Goal: Task Accomplishment & Management: Manage account settings

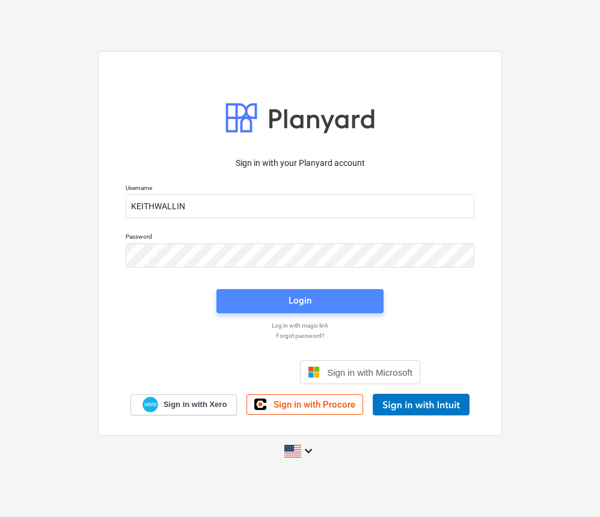
click at [319, 307] on span "Login" at bounding box center [300, 301] width 138 height 16
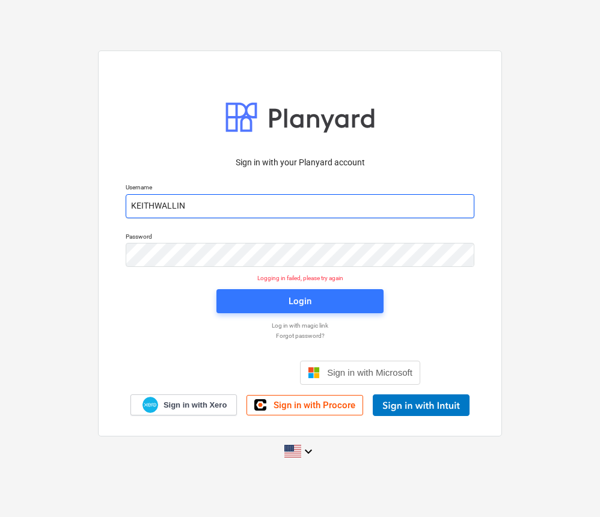
click at [186, 210] on input "KEITHWALLIN" at bounding box center [300, 206] width 349 height 24
type input "K"
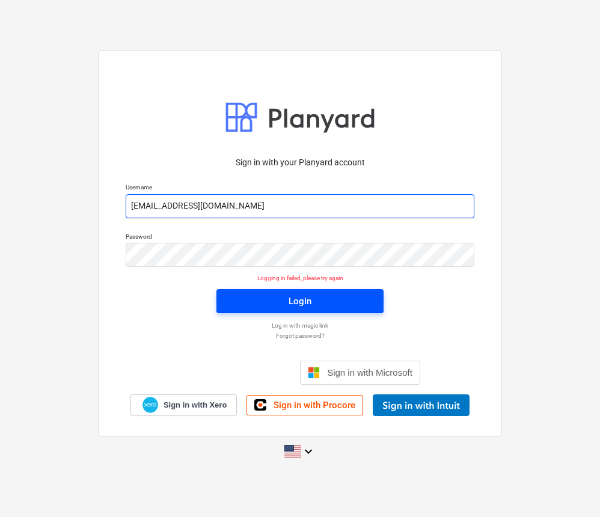
type input "[EMAIL_ADDRESS][DOMAIN_NAME]"
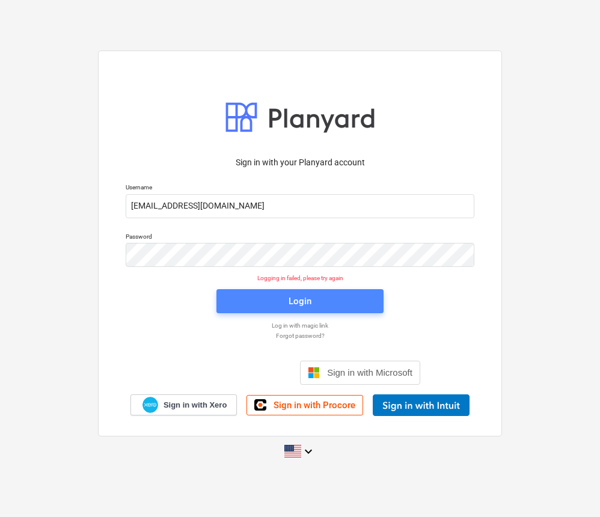
click at [262, 301] on span "Login" at bounding box center [300, 301] width 138 height 16
click at [312, 334] on p "Forgot password?" at bounding box center [300, 336] width 361 height 8
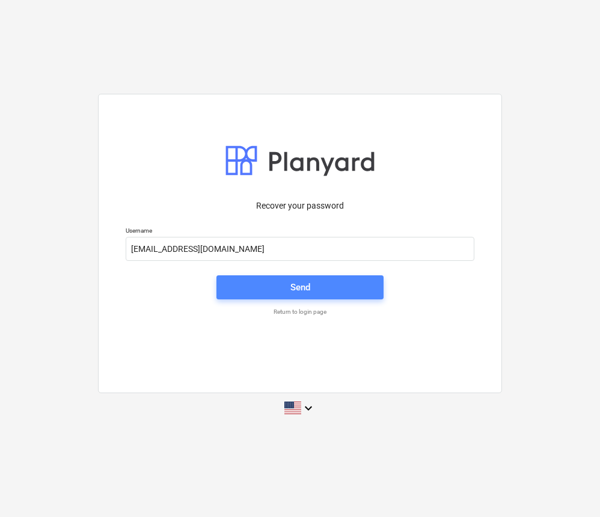
click at [249, 284] on span "Send" at bounding box center [300, 288] width 138 height 16
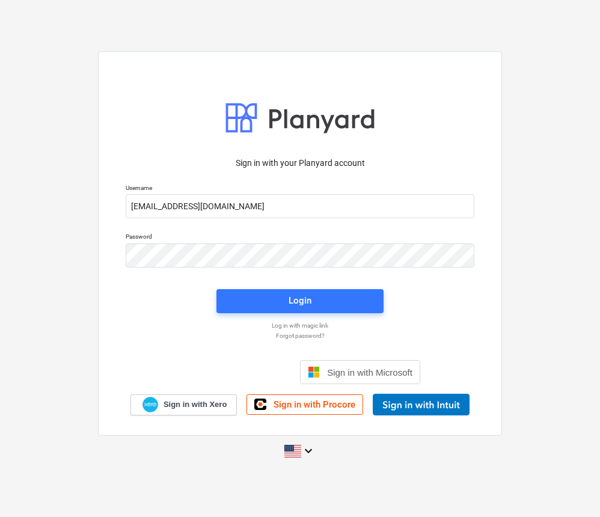
type input "[EMAIL_ADDRESS][DOMAIN_NAME]"
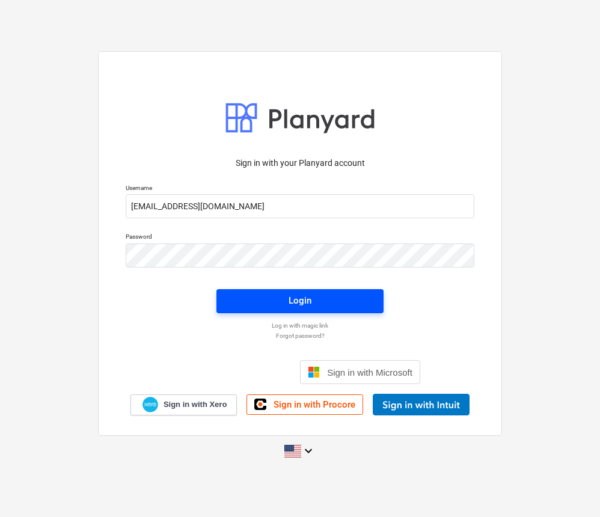
click at [358, 305] on span "Login" at bounding box center [300, 301] width 138 height 16
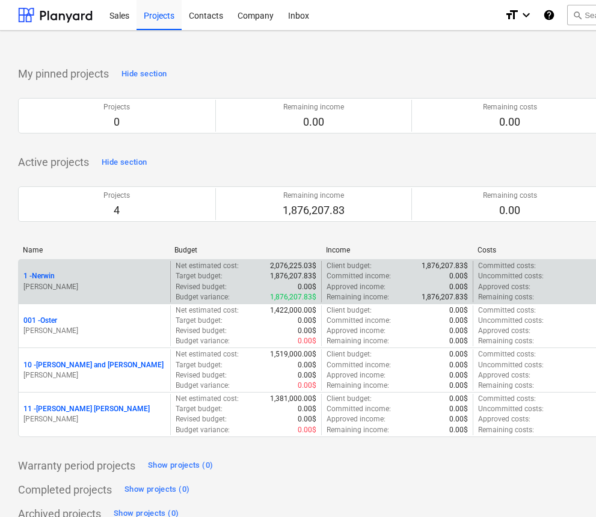
click at [153, 282] on p "[PERSON_NAME]" at bounding box center [94, 287] width 142 height 10
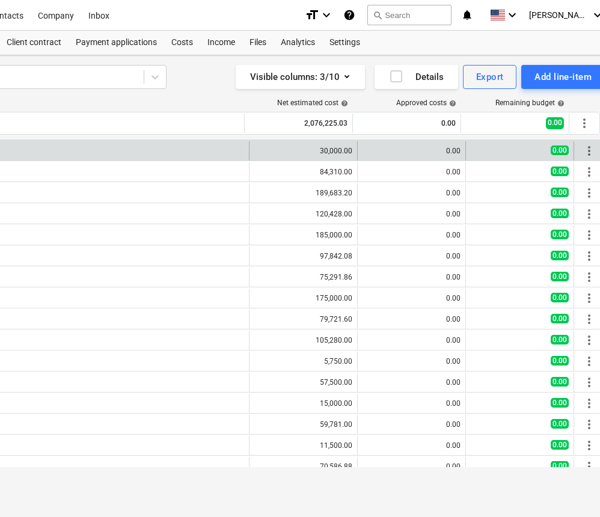
scroll to position [0, 217]
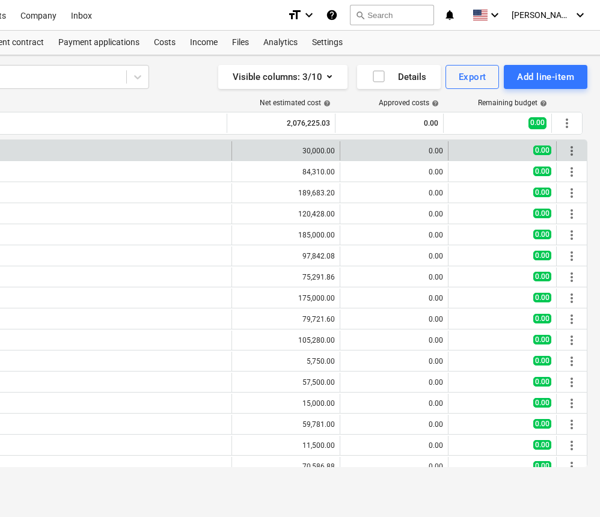
click at [423, 151] on div "0.00" at bounding box center [394, 151] width 98 height 8
click at [440, 148] on div "0.00" at bounding box center [394, 150] width 108 height 19
click at [355, 150] on div "0.00" at bounding box center [394, 151] width 98 height 8
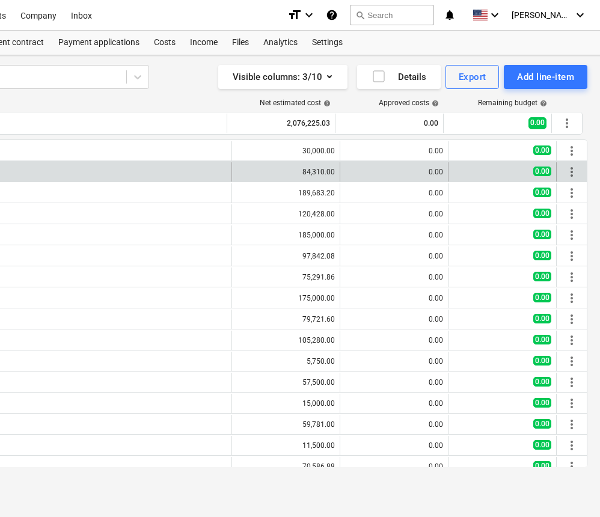
scroll to position [0, 0]
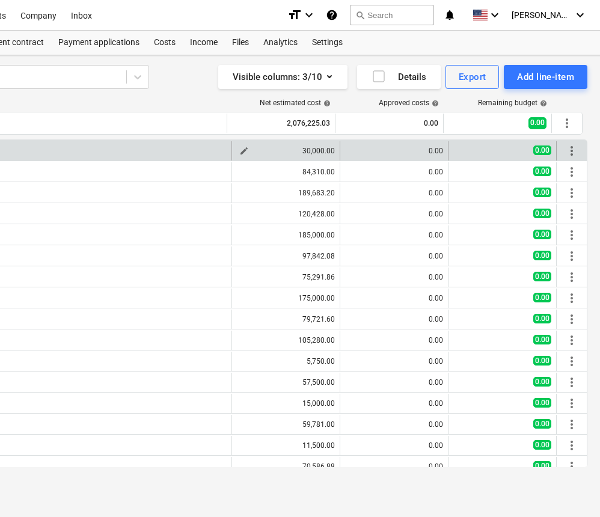
click at [283, 151] on div "30,000.00" at bounding box center [286, 151] width 98 height 8
click at [345, 150] on div "0.00" at bounding box center [394, 151] width 98 height 8
click at [438, 151] on div "0.00" at bounding box center [394, 151] width 98 height 8
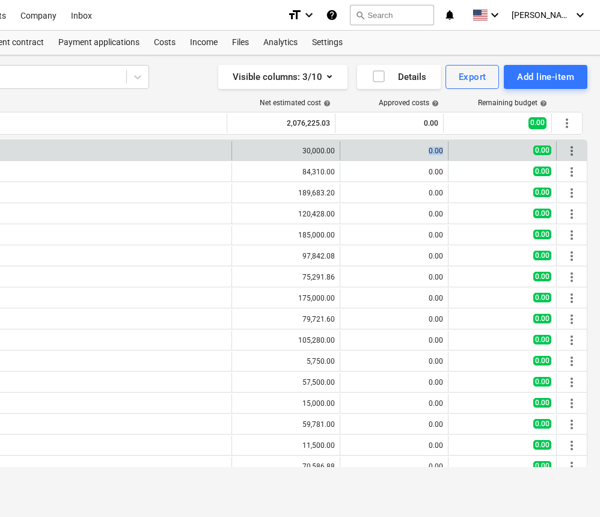
click at [438, 151] on div "0.00" at bounding box center [394, 151] width 98 height 8
click at [444, 151] on div "0.00" at bounding box center [394, 150] width 108 height 19
click at [440, 151] on div "0.00" at bounding box center [394, 150] width 108 height 19
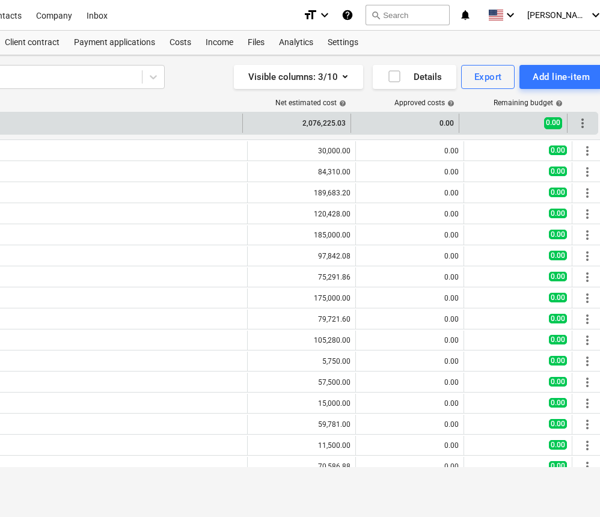
scroll to position [0, 222]
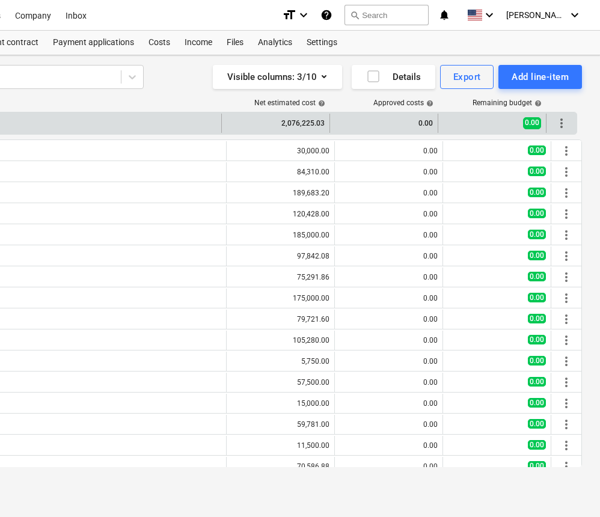
click at [420, 127] on div "0.00" at bounding box center [384, 123] width 98 height 19
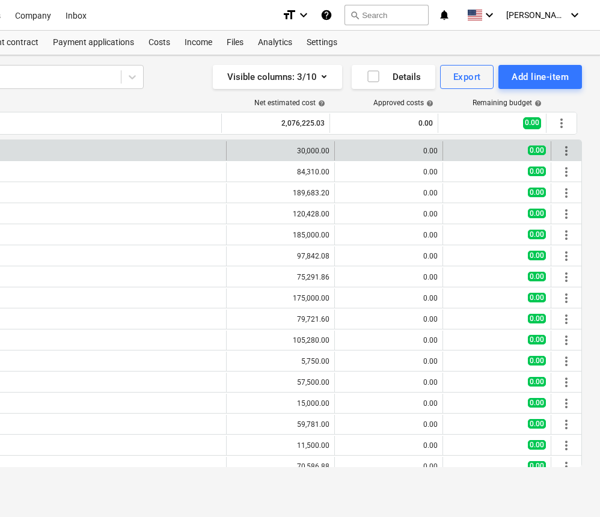
click at [419, 148] on div "0.00" at bounding box center [389, 151] width 98 height 8
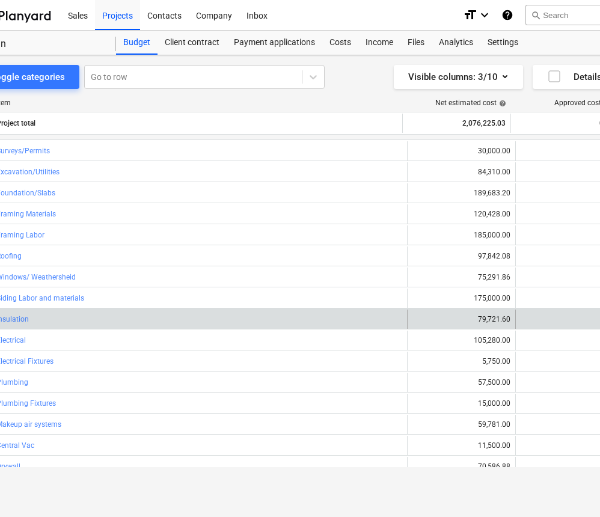
scroll to position [0, 0]
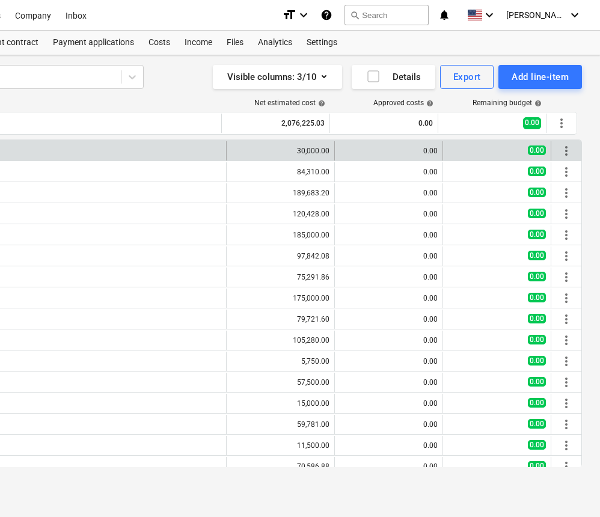
click at [432, 152] on div "0.00" at bounding box center [389, 151] width 98 height 8
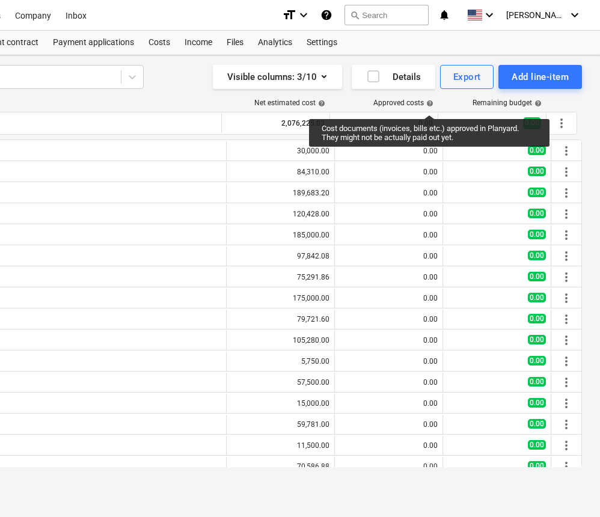
click at [429, 104] on span "help" at bounding box center [429, 103] width 10 height 7
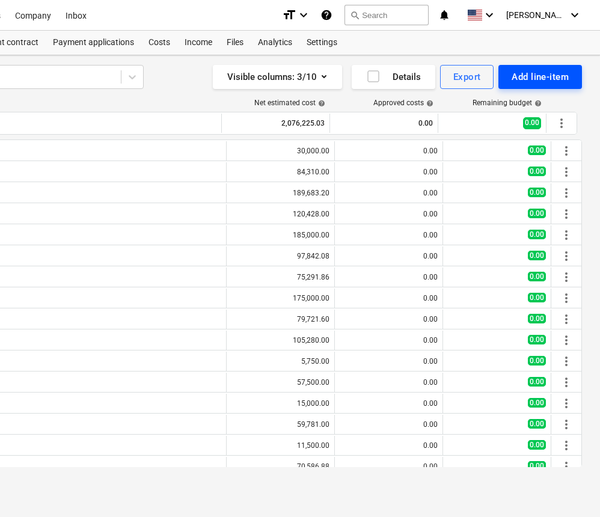
click at [514, 77] on div "Add line-item" at bounding box center [540, 77] width 57 height 16
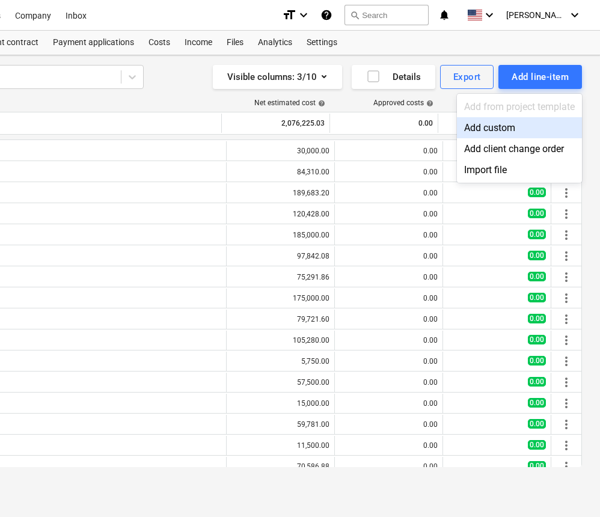
click at [499, 53] on div at bounding box center [300, 258] width 600 height 517
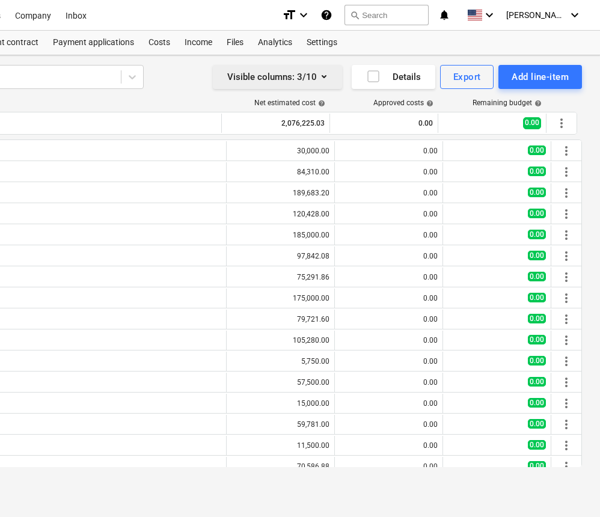
click at [324, 76] on icon "button" at bounding box center [324, 76] width 14 height 14
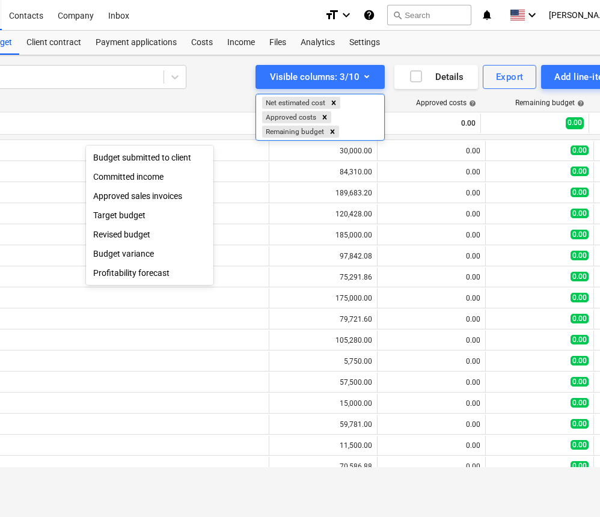
scroll to position [0, 157]
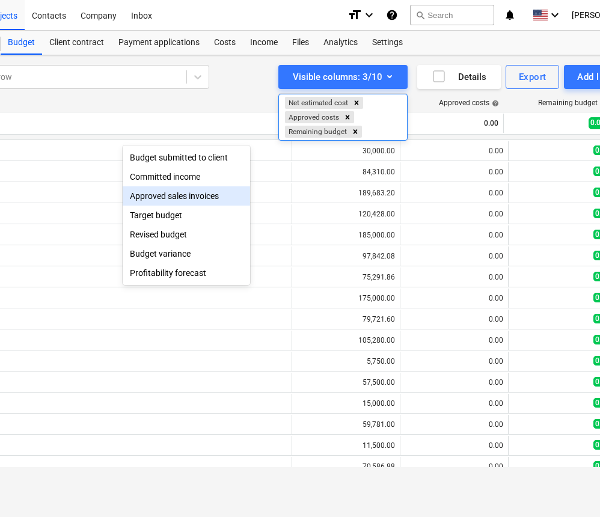
click at [169, 199] on div "Approved sales invoices" at bounding box center [186, 195] width 127 height 19
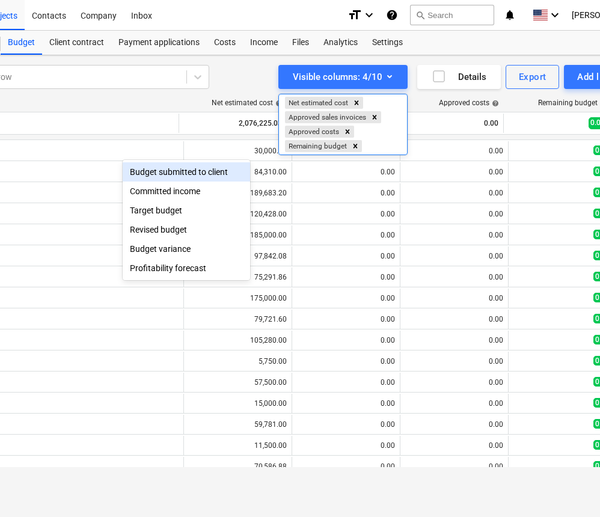
click at [326, 118] on div "Approved sales invoices" at bounding box center [326, 117] width 83 height 12
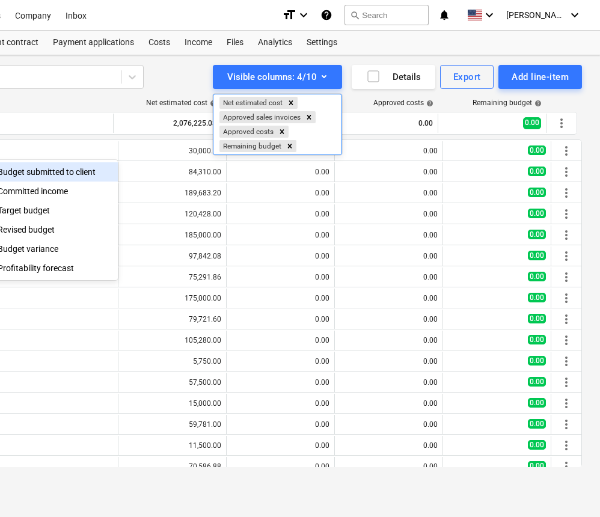
scroll to position [0, 222]
click at [346, 72] on div at bounding box center [300, 258] width 600 height 517
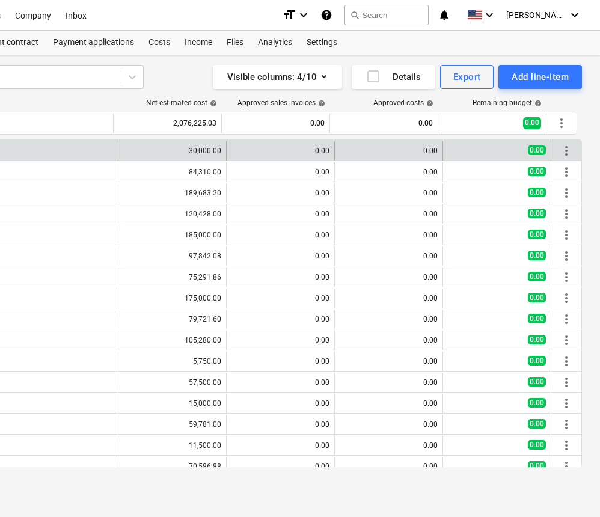
click at [318, 149] on div "0.00" at bounding box center [280, 151] width 98 height 8
click at [347, 148] on div "0.00" at bounding box center [389, 151] width 98 height 8
click at [281, 144] on div "0.00" at bounding box center [280, 150] width 98 height 19
click at [280, 144] on div "0.00" at bounding box center [280, 150] width 98 height 19
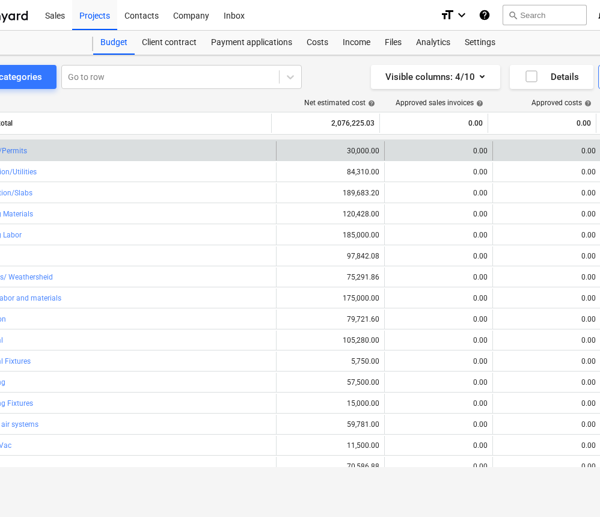
scroll to position [0, 0]
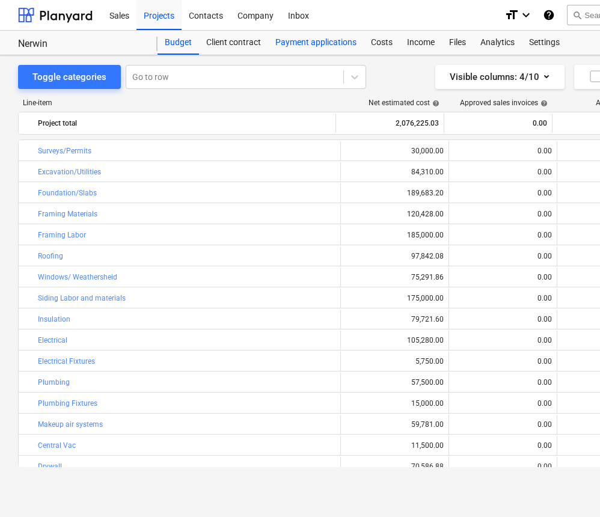
click at [300, 38] on div "Payment applications" at bounding box center [316, 43] width 96 height 24
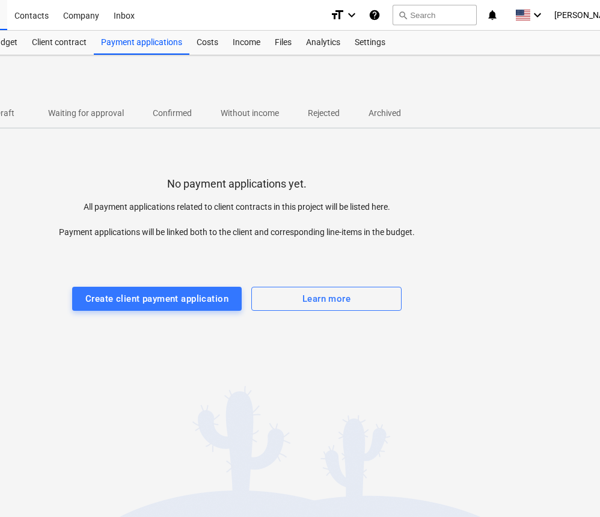
scroll to position [0, 174]
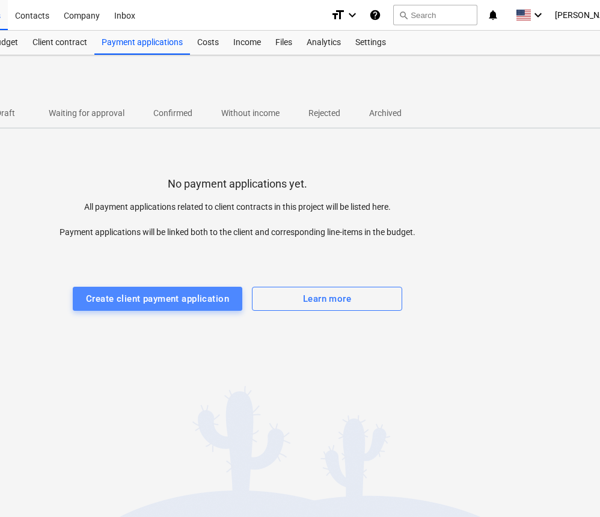
click at [208, 299] on div "Create client payment application" at bounding box center [157, 299] width 143 height 16
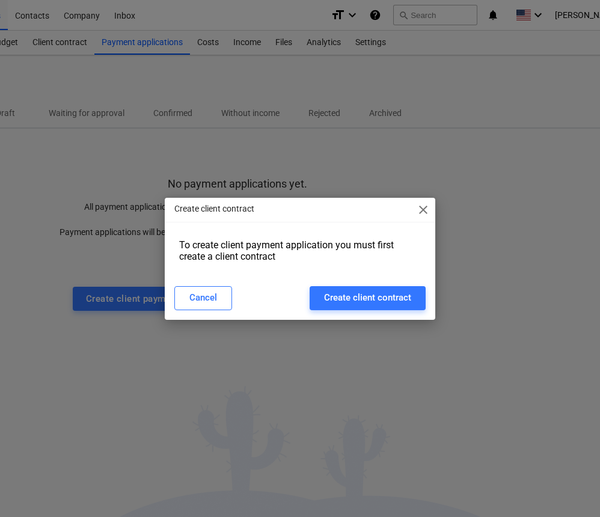
click at [422, 212] on span "close" at bounding box center [423, 210] width 14 height 14
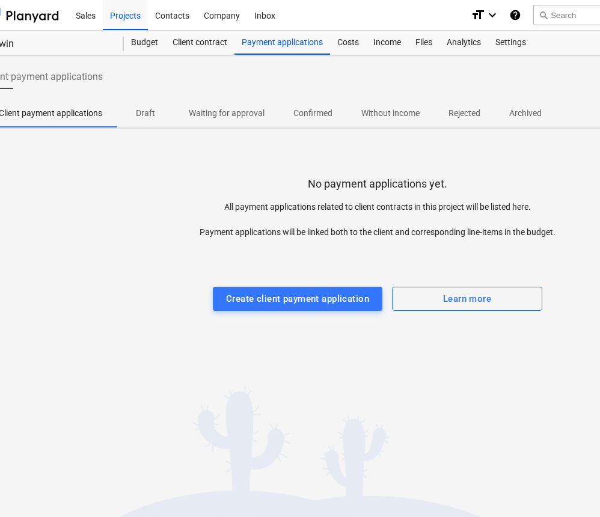
scroll to position [0, 0]
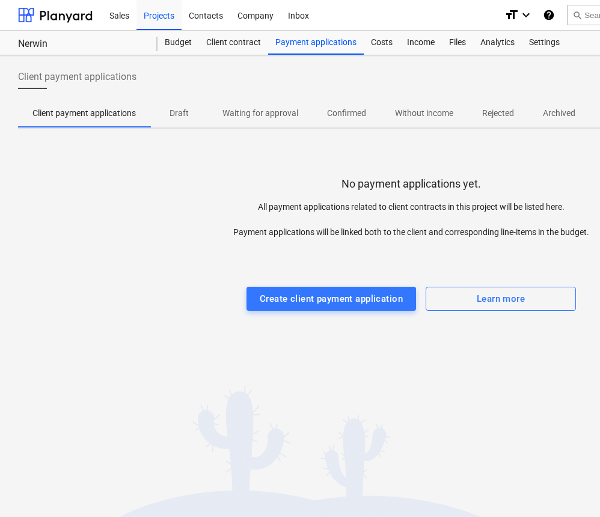
click at [338, 110] on p "Confirmed" at bounding box center [346, 113] width 39 height 13
click at [174, 112] on p "Draft" at bounding box center [179, 113] width 29 height 13
click at [380, 41] on div "Costs" at bounding box center [382, 43] width 36 height 24
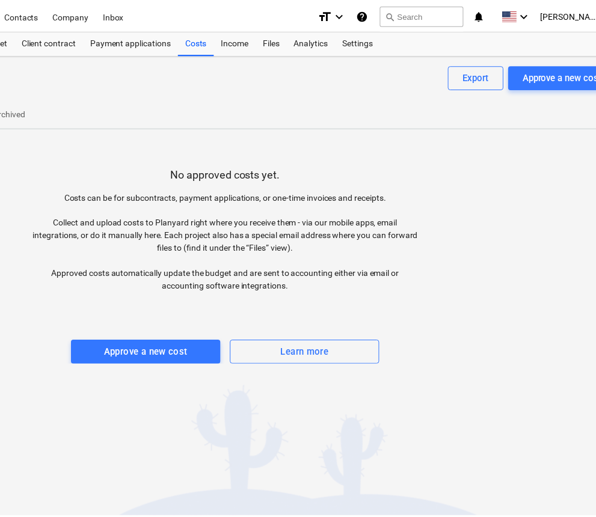
scroll to position [0, 174]
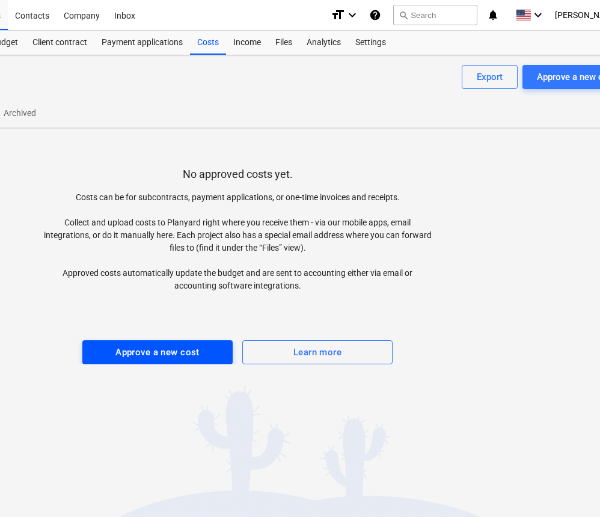
click at [159, 352] on div "Approve a new cost" at bounding box center [157, 352] width 84 height 16
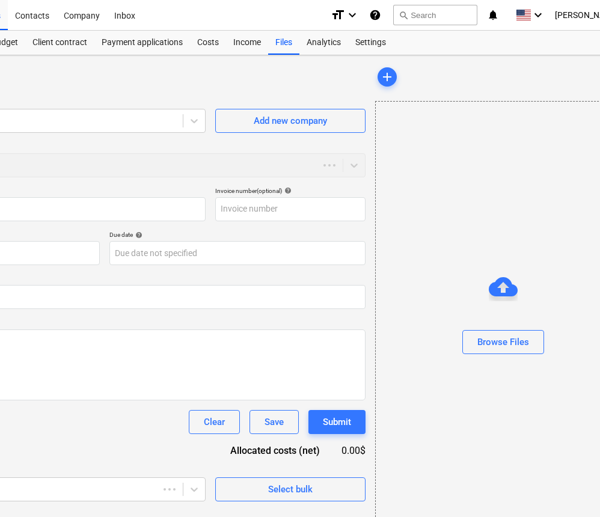
type input "0.00"
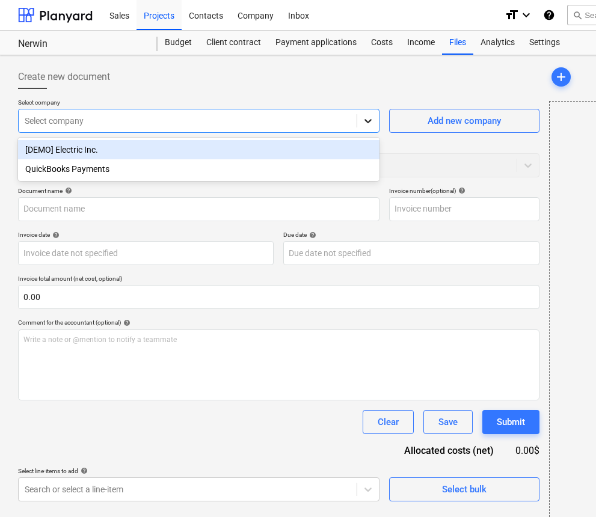
click at [368, 129] on div at bounding box center [368, 121] width 22 height 22
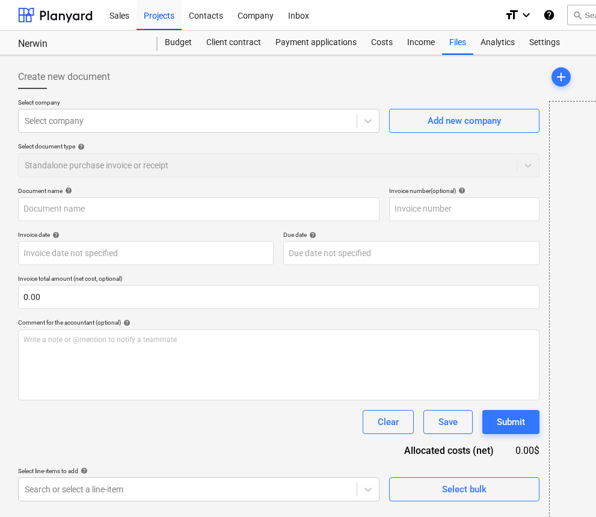
click at [312, 77] on div "Create new document" at bounding box center [278, 77] width 521 height 24
click at [255, 160] on div "Select document type help Standalone purchase invoice or receipt" at bounding box center [278, 159] width 521 height 34
click at [381, 44] on div "Costs" at bounding box center [382, 43] width 36 height 24
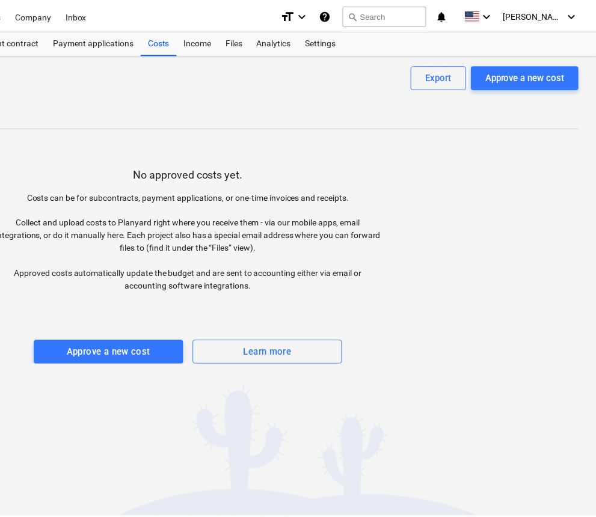
scroll to position [0, 222]
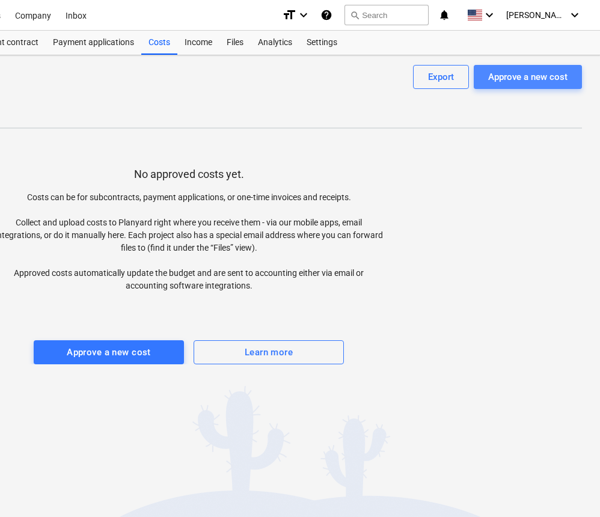
click at [496, 67] on button "Approve a new cost" at bounding box center [528, 77] width 108 height 24
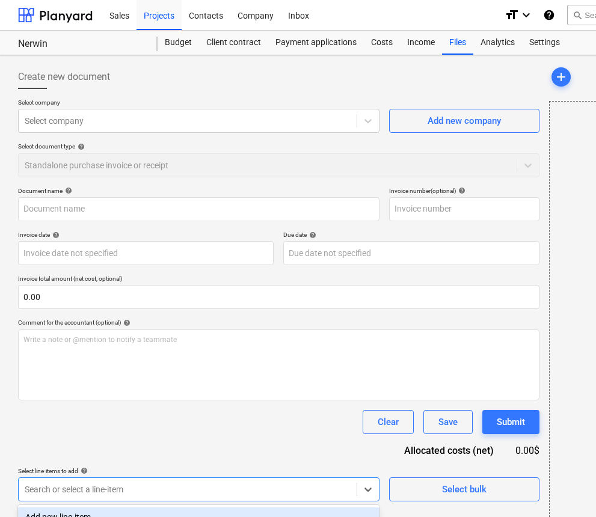
click at [38, 489] on body "Sales Projects Contacts Company Inbox format_size keyboard_arrow_down help sear…" at bounding box center [298, 258] width 596 height 517
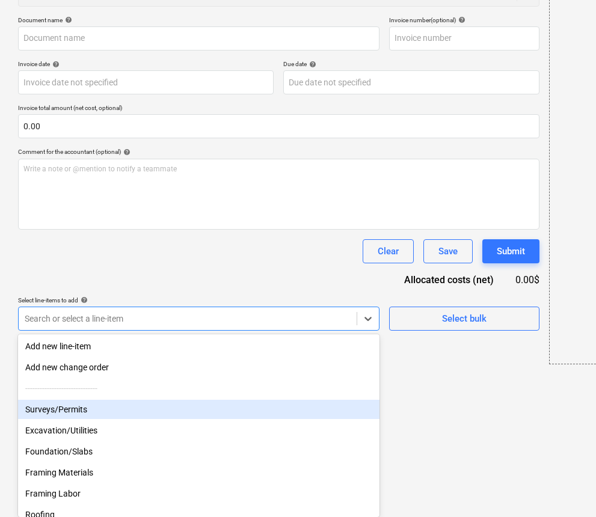
click at [61, 415] on div "Surveys/Permits" at bounding box center [198, 409] width 361 height 19
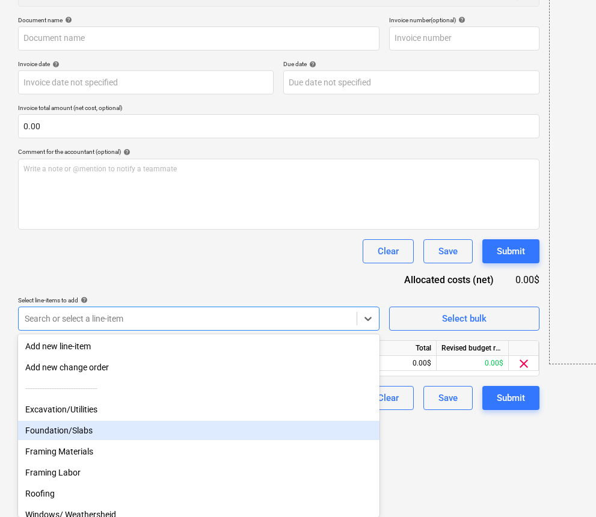
scroll to position [72, 0]
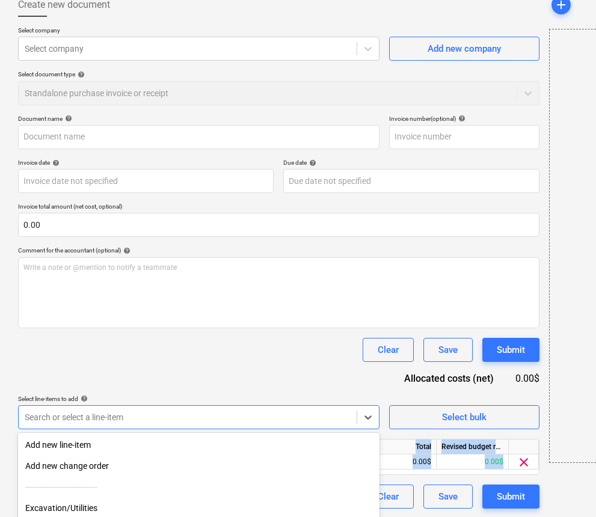
drag, startPoint x: 378, startPoint y: 426, endPoint x: 454, endPoint y: 432, distance: 76.0
click at [454, 432] on html "Sales Projects Contacts Company Inbox format_size keyboard_arrow_down help sear…" at bounding box center [298, 186] width 596 height 517
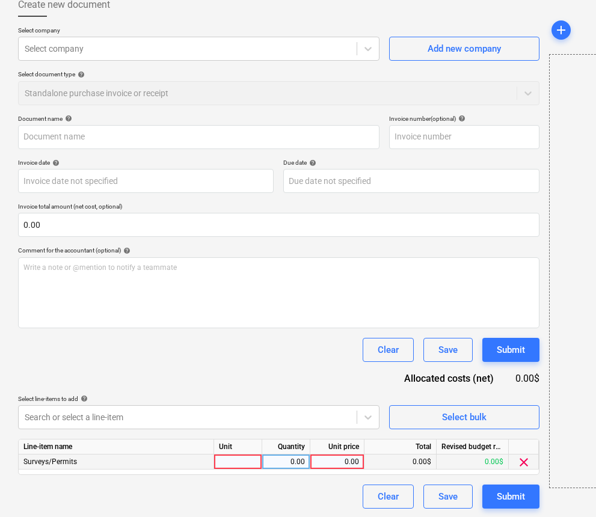
click at [358, 459] on div "0.00" at bounding box center [337, 461] width 44 height 15
type input "2,858.24"
click at [506, 498] on div "Submit" at bounding box center [510, 497] width 28 height 16
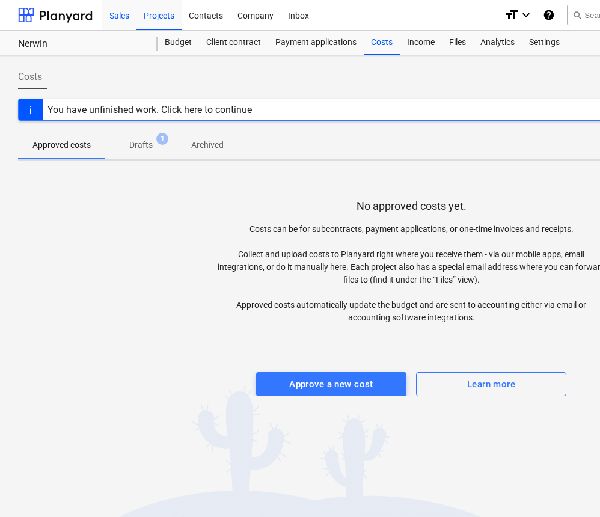
click at [109, 15] on div "Sales" at bounding box center [119, 14] width 34 height 31
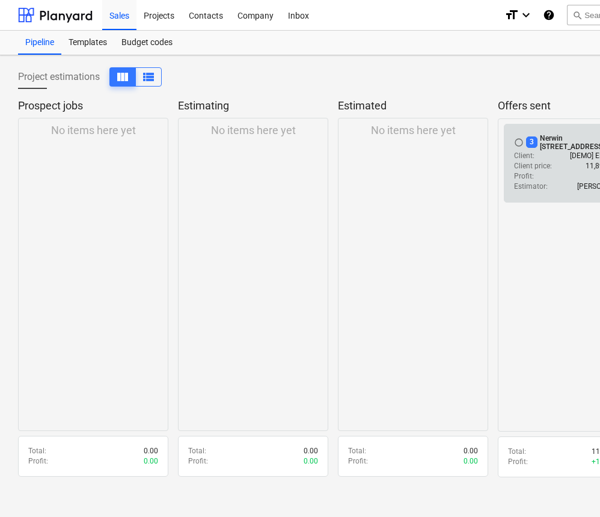
click at [519, 156] on p "Client :" at bounding box center [524, 156] width 20 height 10
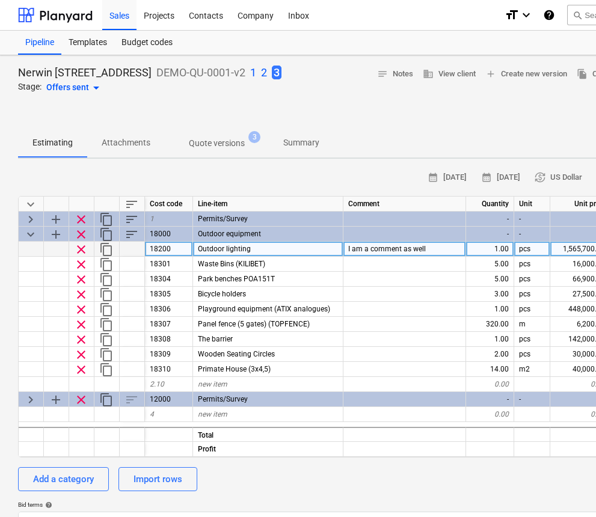
type textarea "x"
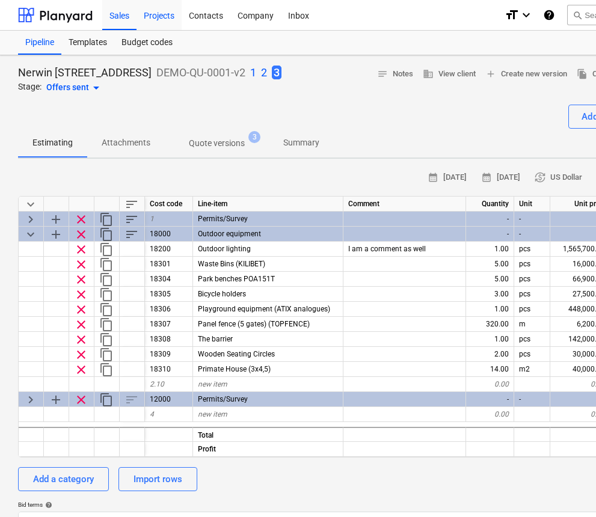
click at [163, 11] on div "Projects" at bounding box center [158, 14] width 45 height 31
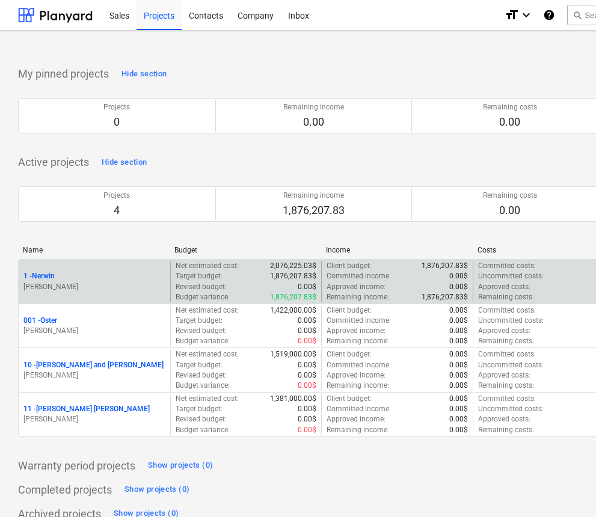
click at [46, 271] on p "1 - Nerwin" at bounding box center [38, 276] width 31 height 10
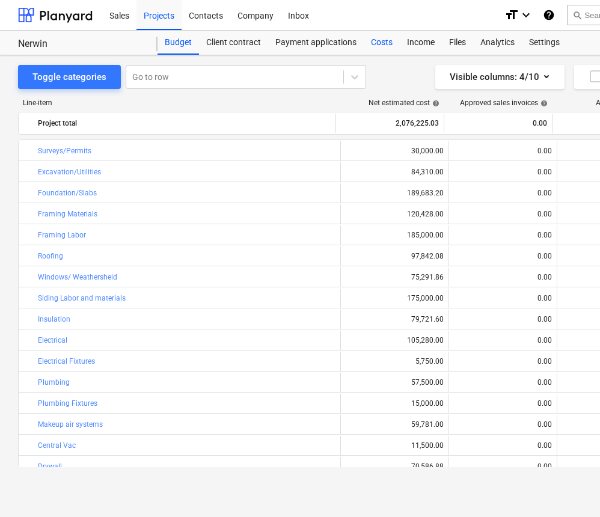
click at [383, 44] on div "Costs" at bounding box center [382, 43] width 36 height 24
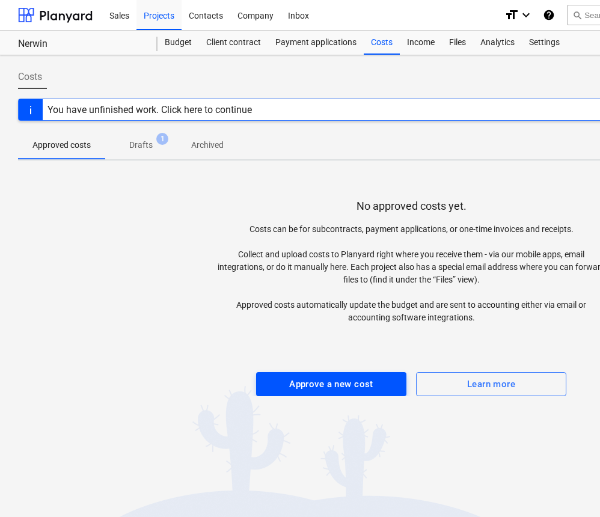
click at [305, 383] on div "Approve a new cost" at bounding box center [331, 384] width 84 height 16
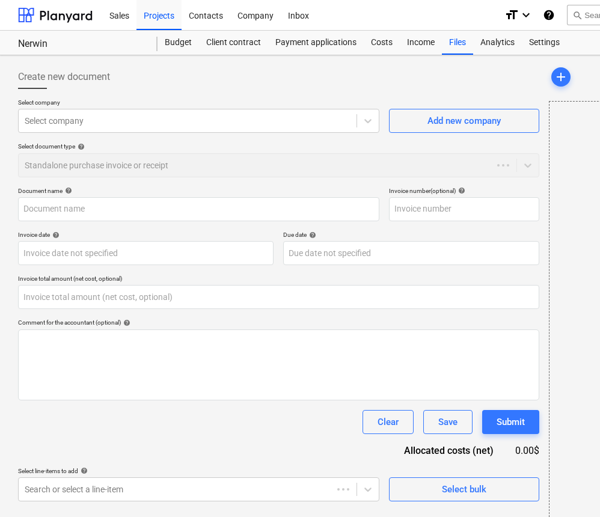
type input "0.00"
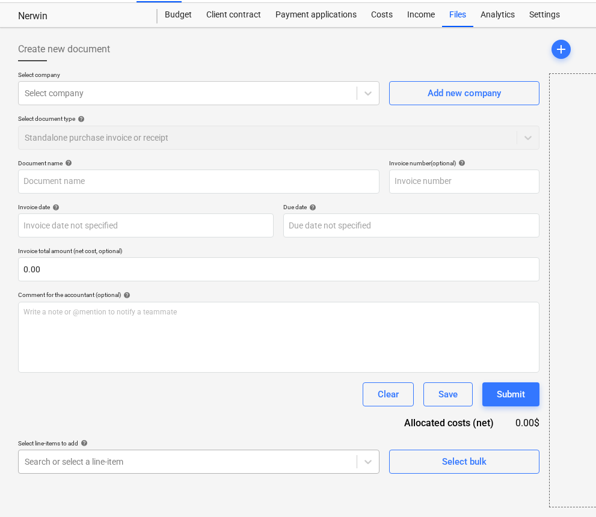
scroll to position [28, 0]
click at [363, 460] on body "Sales Projects Contacts Company Inbox format_size keyboard_arrow_down help sear…" at bounding box center [298, 230] width 596 height 517
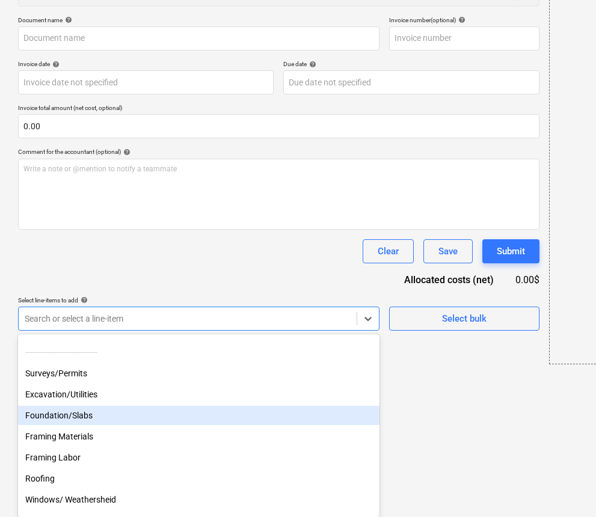
scroll to position [47, 0]
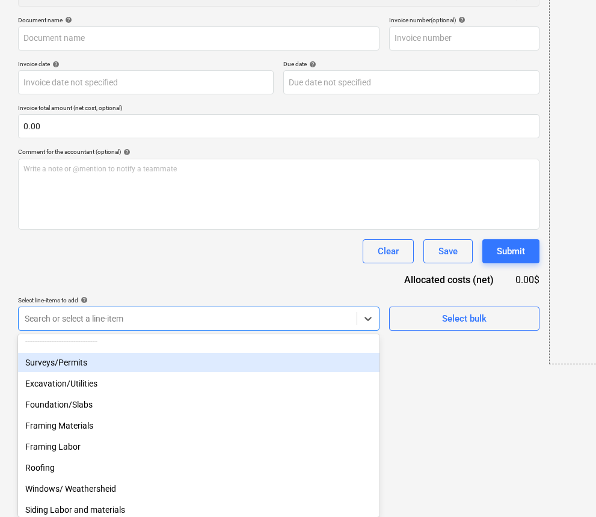
click at [92, 364] on div "Surveys/Permits" at bounding box center [198, 362] width 361 height 19
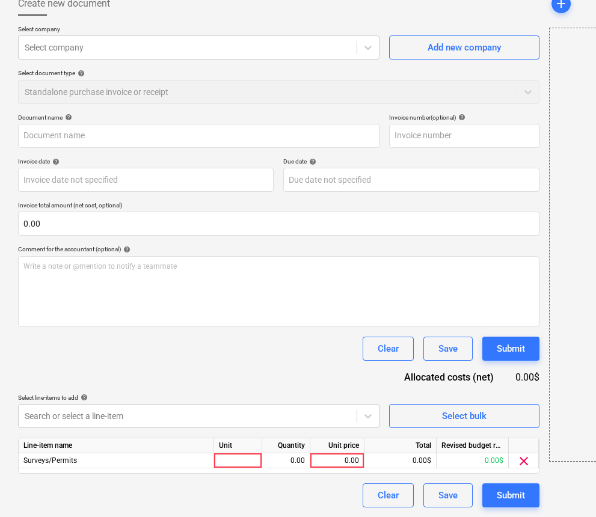
scroll to position [72, 0]
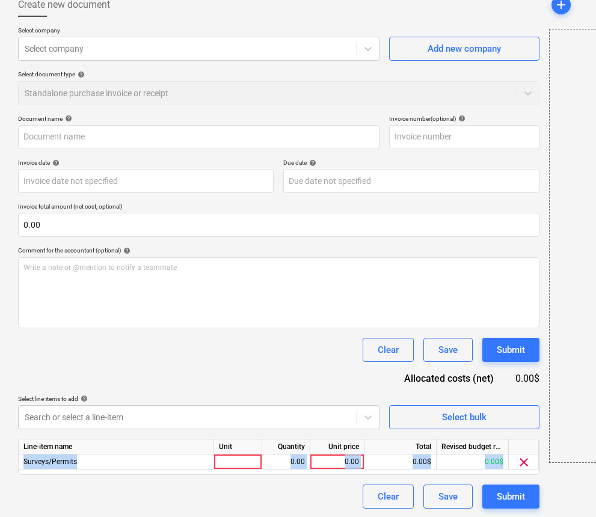
drag, startPoint x: 320, startPoint y: 418, endPoint x: 495, endPoint y: 448, distance: 177.6
click at [495, 445] on html "Sales Projects Contacts Company Inbox format_size keyboard_arrow_down help sear…" at bounding box center [298, 186] width 596 height 517
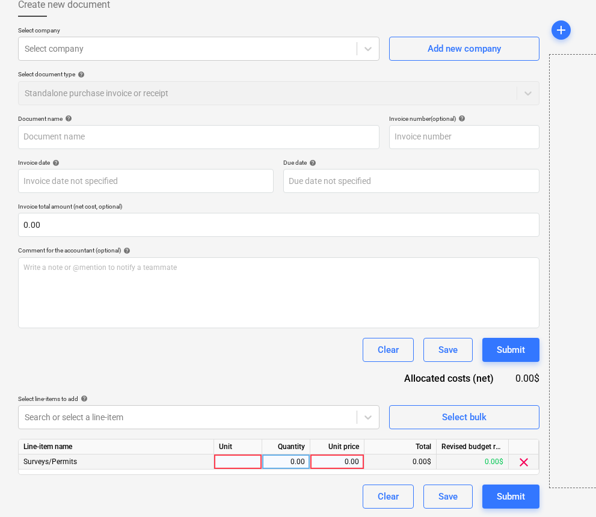
click at [359, 460] on div "0.00" at bounding box center [337, 461] width 54 height 15
type input "2,858.24"
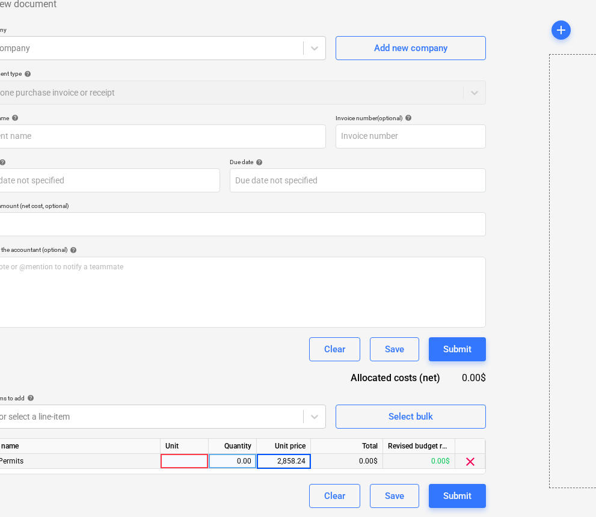
scroll to position [72, 53]
click at [449, 496] on div "Submit" at bounding box center [457, 497] width 28 height 16
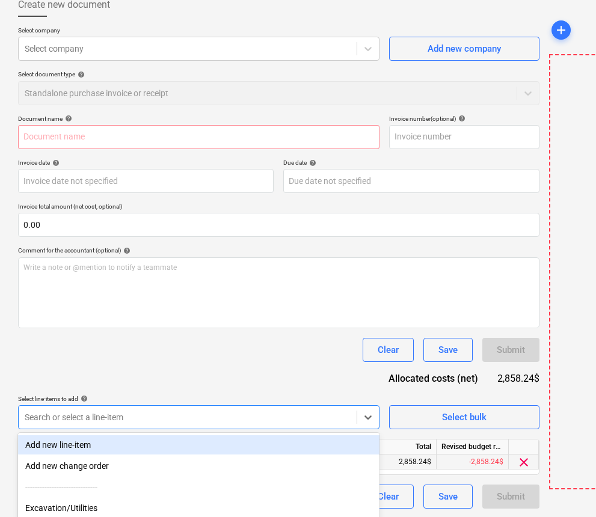
scroll to position [171, 0]
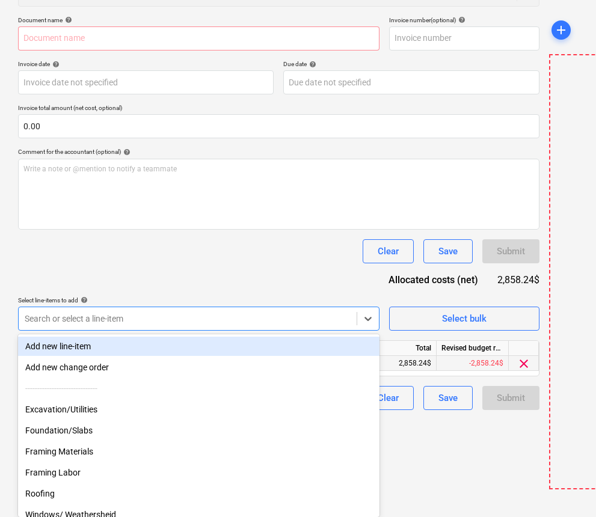
click at [137, 346] on body "Sales Projects Contacts Company Inbox format_size keyboard_arrow_down help sear…" at bounding box center [298, 87] width 596 height 517
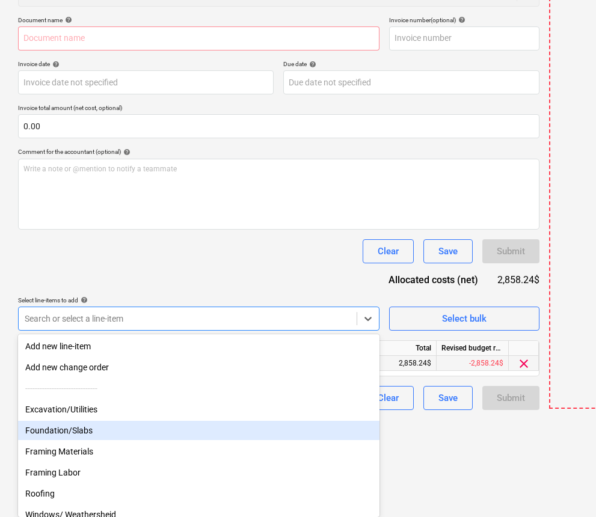
click at [119, 426] on div "Foundation/Slabs" at bounding box center [198, 430] width 361 height 19
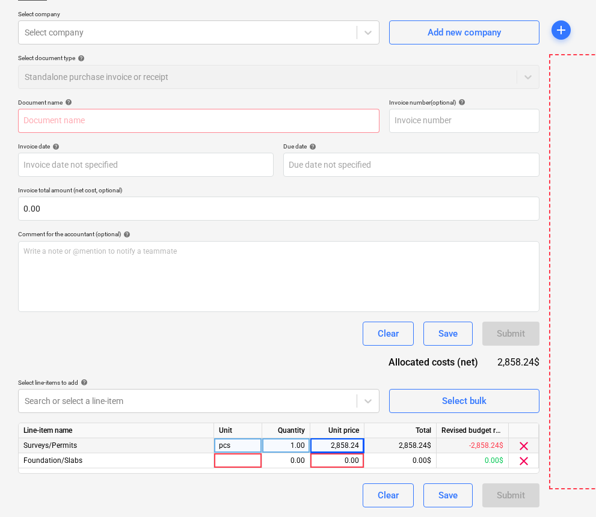
scroll to position [87, 0]
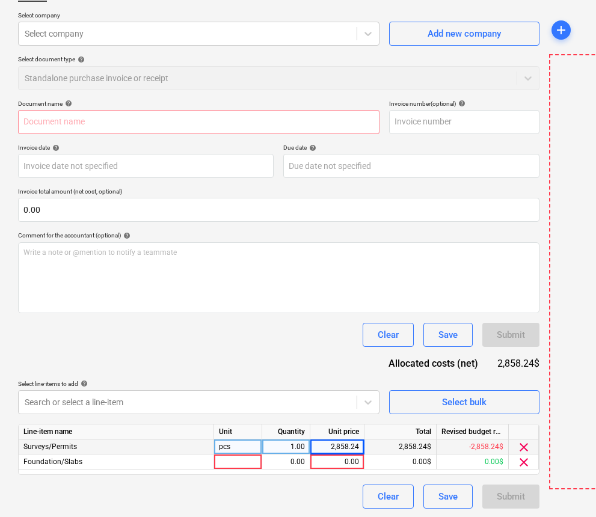
click at [470, 430] on html "Sales Projects Contacts Company Inbox format_size keyboard_arrow_down help sear…" at bounding box center [298, 171] width 596 height 517
click at [432, 459] on div "0.00$" at bounding box center [400, 461] width 72 height 15
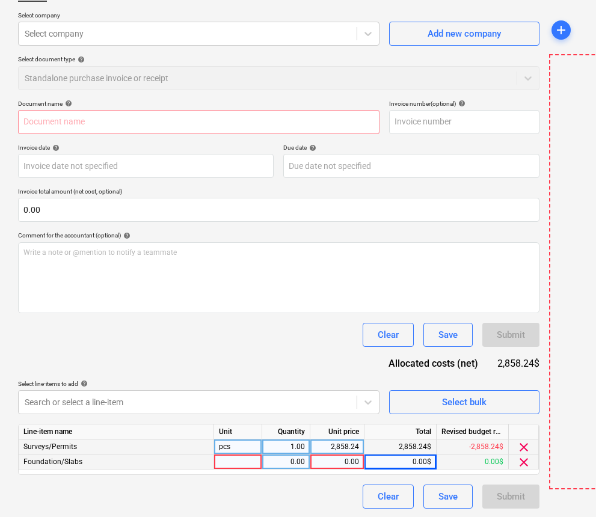
click at [432, 458] on div "0.00$" at bounding box center [400, 461] width 72 height 15
click at [413, 462] on div "0.00$" at bounding box center [400, 461] width 72 height 15
click at [430, 457] on div "0.00$" at bounding box center [400, 461] width 72 height 15
click at [359, 461] on div "0.00" at bounding box center [337, 461] width 54 height 15
type input "94,841.60"
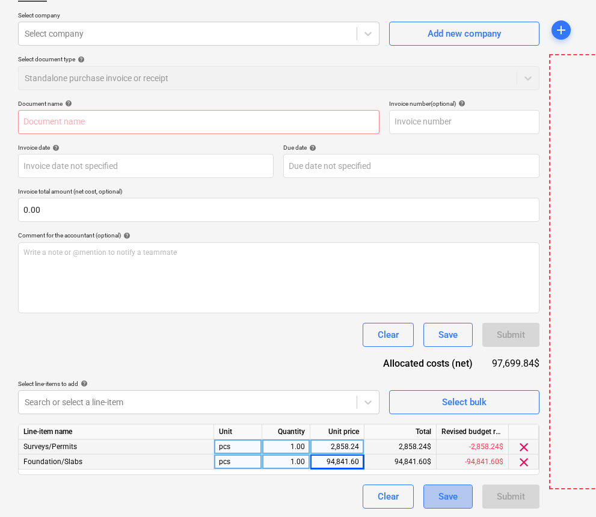
click at [454, 497] on div "Save" at bounding box center [447, 497] width 19 height 16
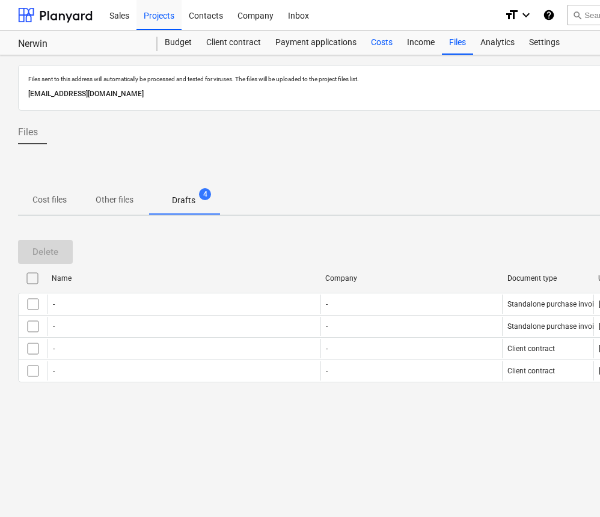
click at [382, 41] on div "Costs" at bounding box center [382, 43] width 36 height 24
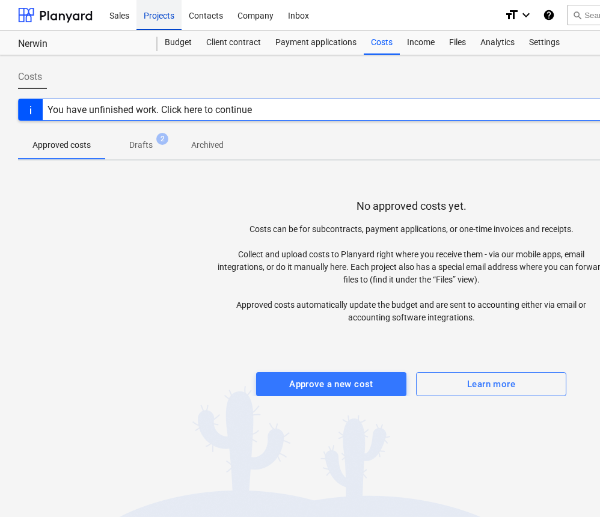
click at [163, 19] on div "Projects" at bounding box center [158, 14] width 45 height 31
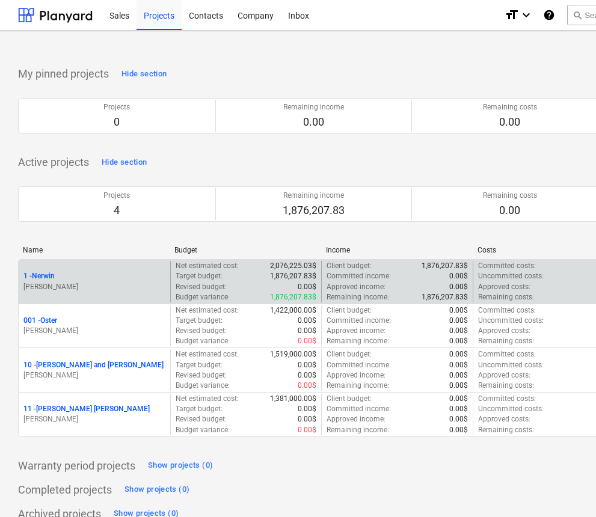
click at [52, 280] on p "1 - Nerwin" at bounding box center [38, 276] width 31 height 10
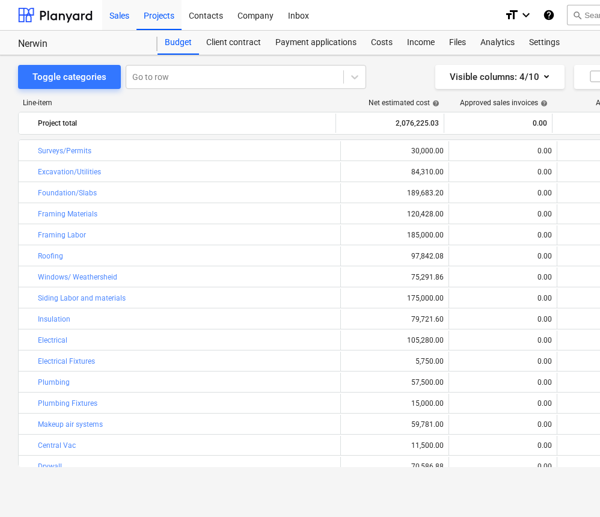
click at [120, 19] on div "Sales" at bounding box center [119, 14] width 34 height 31
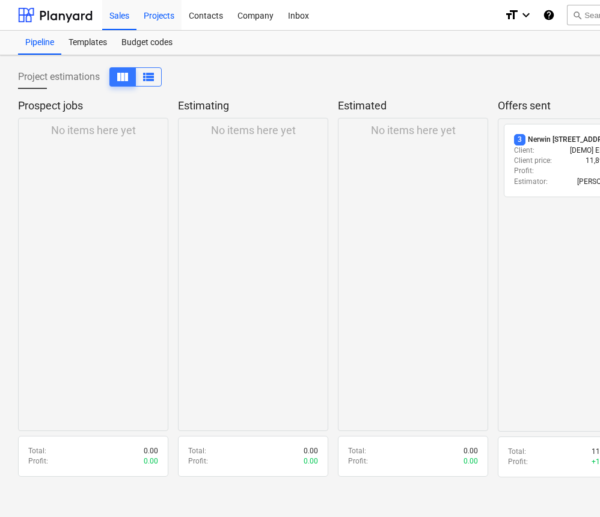
click at [162, 19] on div "Projects" at bounding box center [158, 14] width 45 height 31
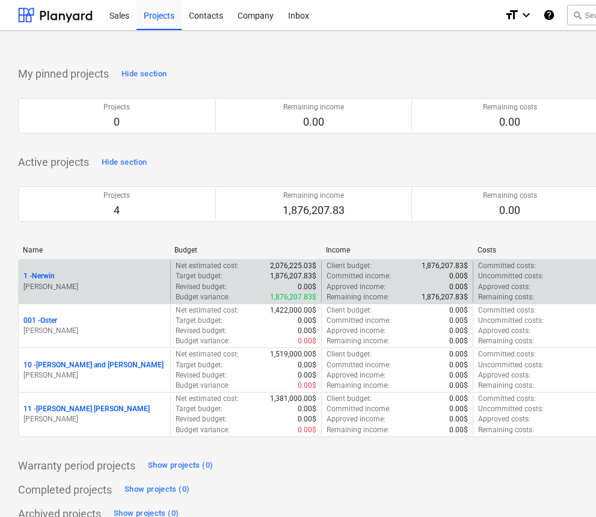
click at [62, 276] on div "1 - Nerwin" at bounding box center [94, 276] width 142 height 10
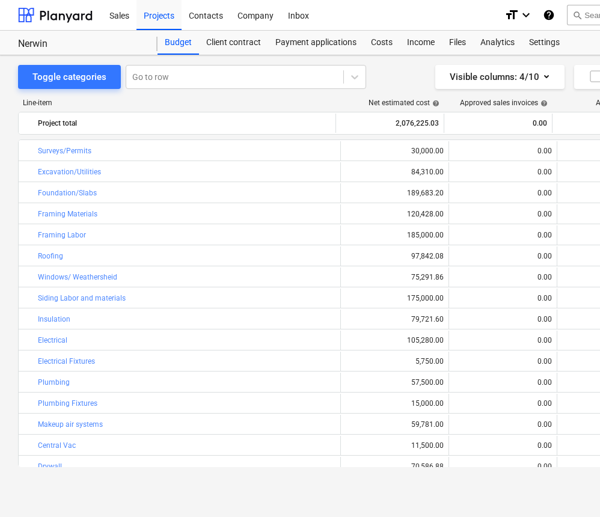
scroll to position [349, 0]
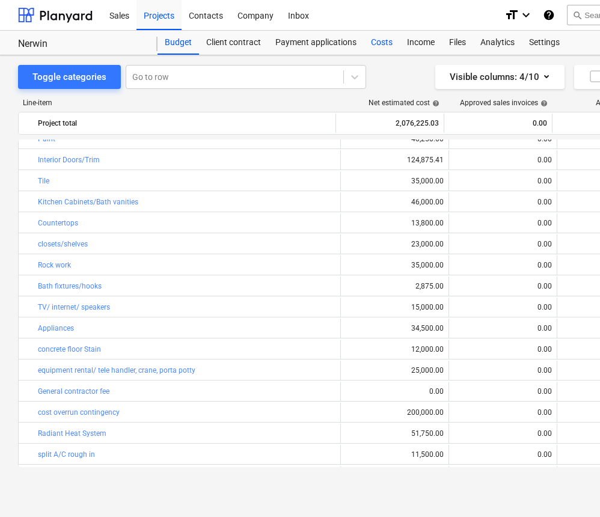
click at [384, 40] on div "Costs" at bounding box center [382, 43] width 36 height 24
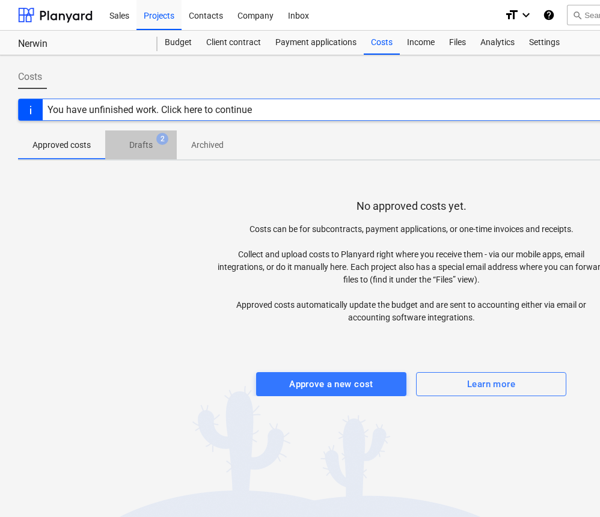
click at [145, 147] on p "Drafts" at bounding box center [140, 145] width 23 height 13
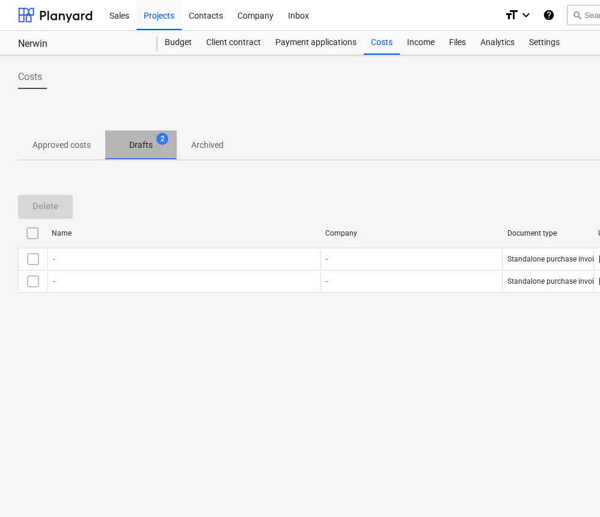
click at [159, 139] on span "2" at bounding box center [162, 139] width 12 height 12
click at [201, 147] on p "Archived" at bounding box center [207, 145] width 32 height 13
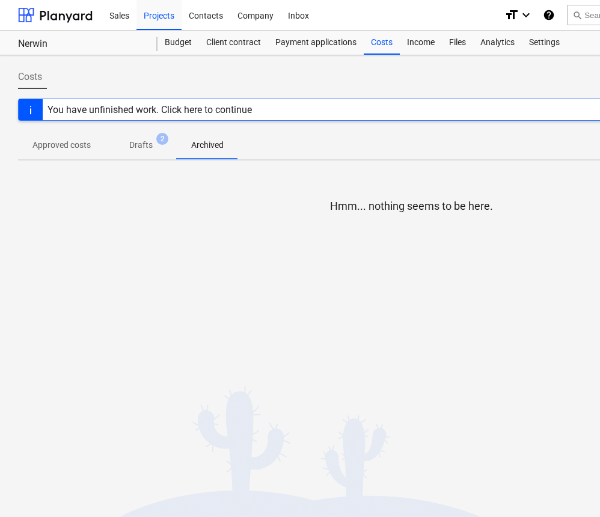
click at [89, 145] on p "Approved costs" at bounding box center [61, 145] width 58 height 13
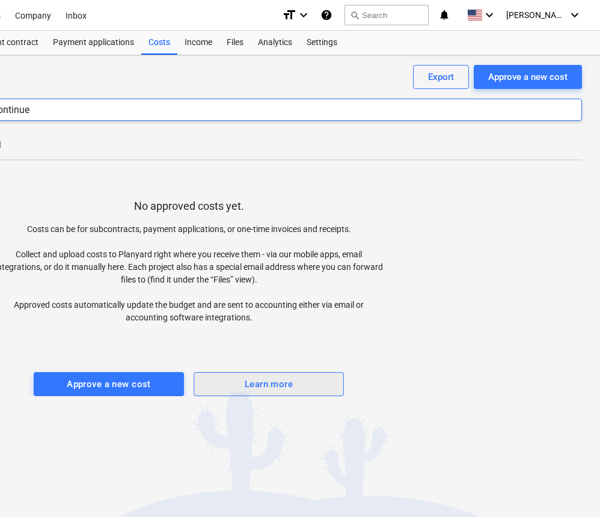
click at [304, 383] on span "Learn more" at bounding box center [269, 384] width 124 height 16
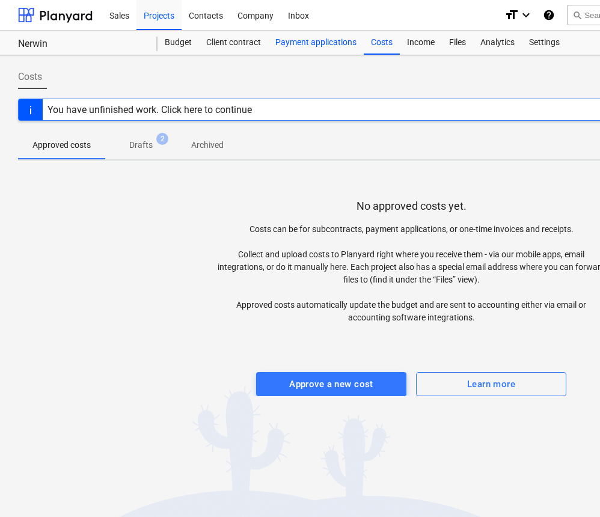
click at [313, 45] on div "Payment applications" at bounding box center [316, 43] width 96 height 24
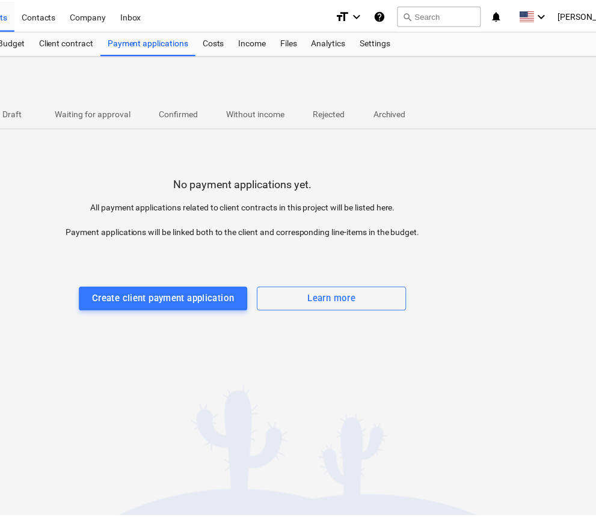
scroll to position [0, 167]
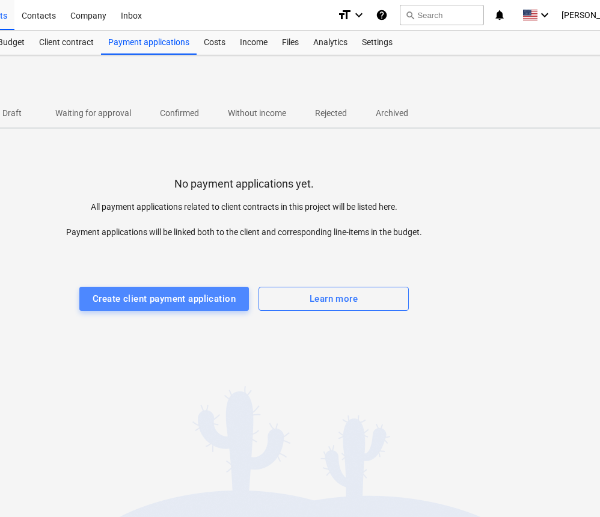
click at [211, 299] on div "Create client payment application" at bounding box center [164, 299] width 143 height 16
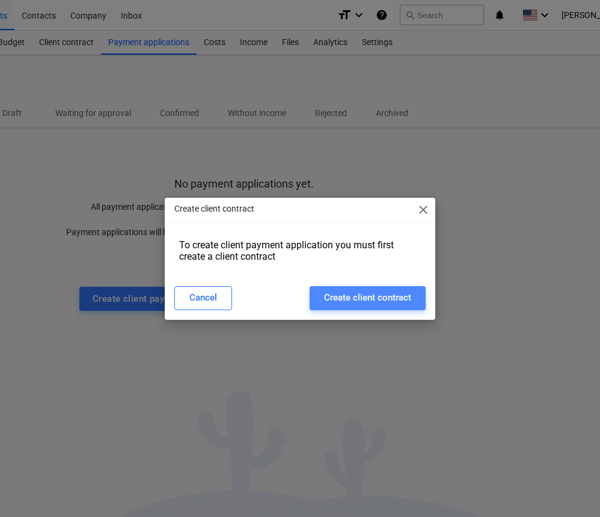
click at [341, 293] on div "Create client contract" at bounding box center [367, 298] width 87 height 16
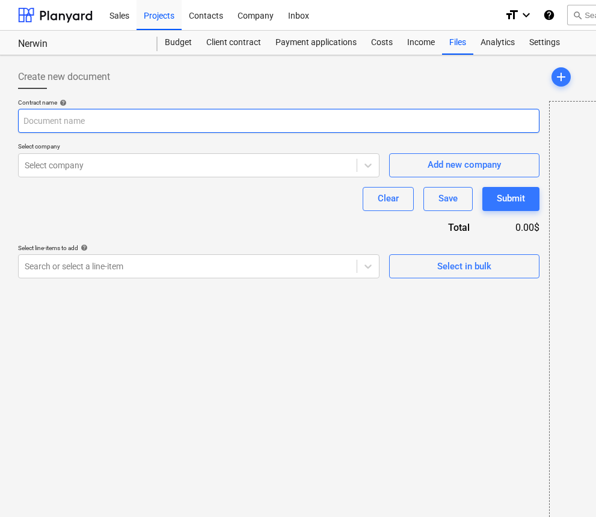
click at [136, 125] on input "text" at bounding box center [278, 121] width 521 height 24
type input "Nerwin"
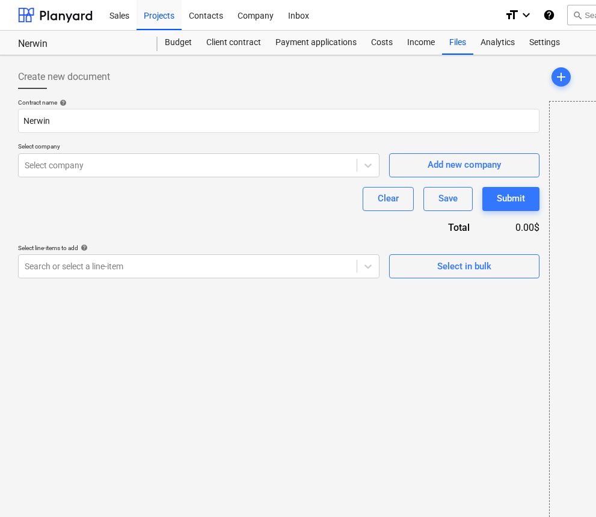
drag, startPoint x: 115, startPoint y: 136, endPoint x: 232, endPoint y: 206, distance: 136.2
click at [232, 206] on div "Clear Save Submit" at bounding box center [278, 199] width 521 height 24
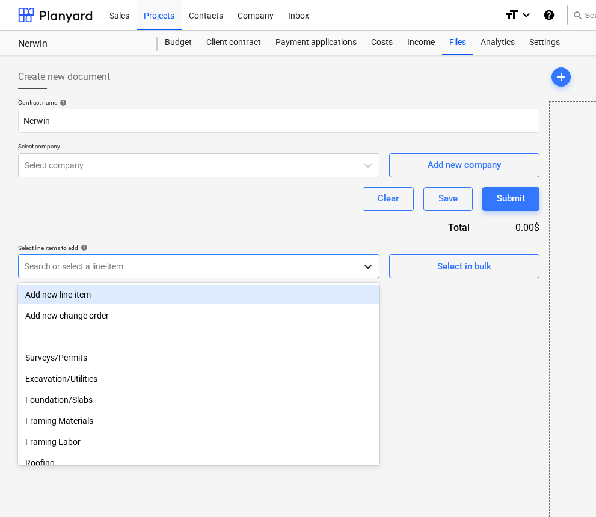
click at [368, 265] on icon at bounding box center [368, 266] width 12 height 12
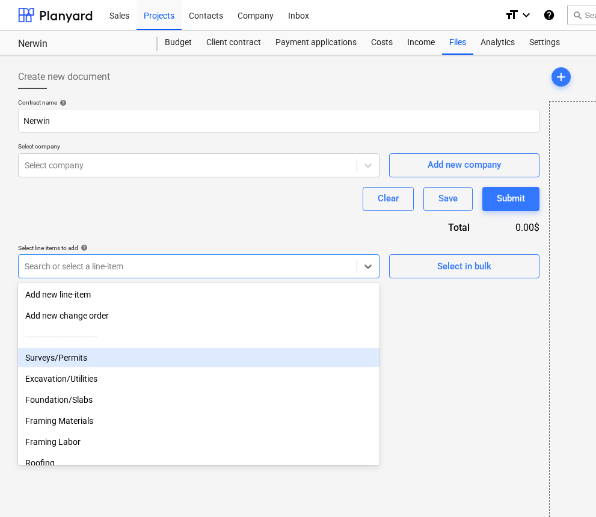
click at [248, 361] on div "Surveys/Permits" at bounding box center [198, 357] width 361 height 19
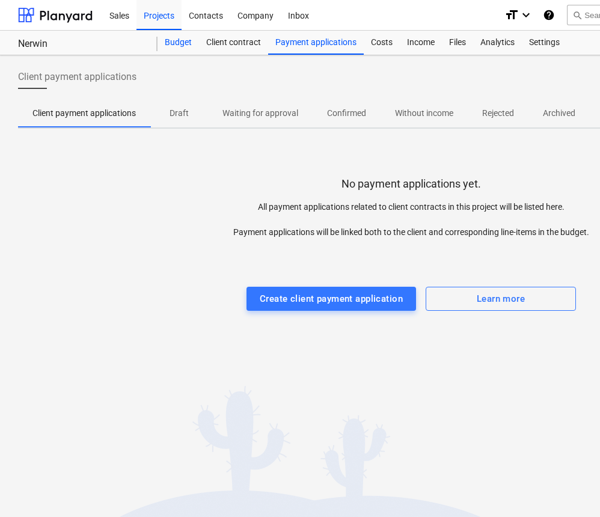
click at [173, 43] on div "Budget" at bounding box center [177, 43] width 41 height 24
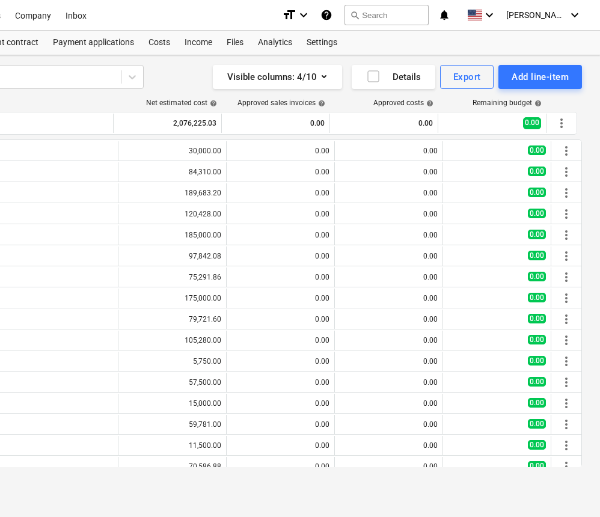
scroll to position [0, 222]
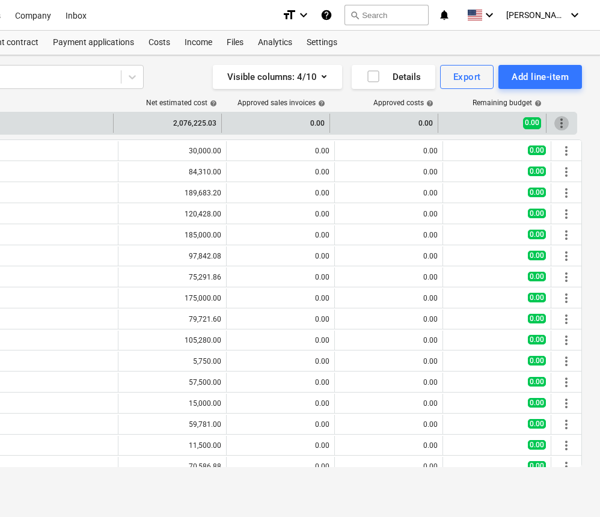
click at [561, 125] on span "more_vert" at bounding box center [561, 123] width 14 height 14
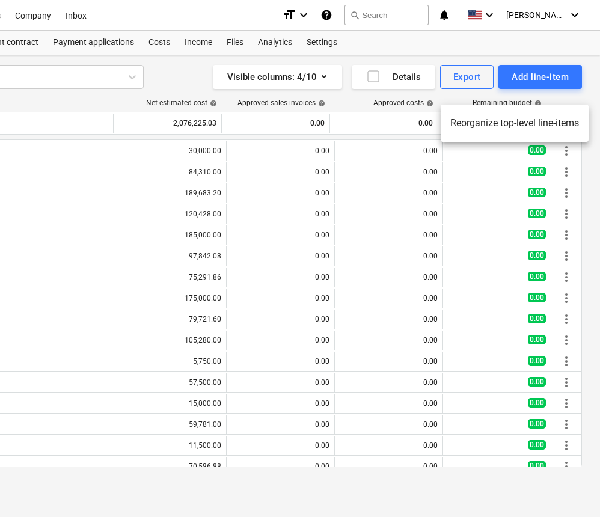
click at [561, 149] on div at bounding box center [300, 258] width 600 height 517
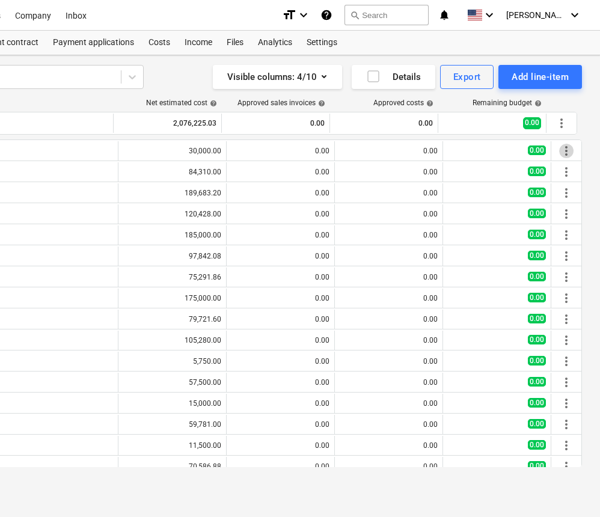
click at [561, 149] on span "more_vert" at bounding box center [566, 151] width 14 height 14
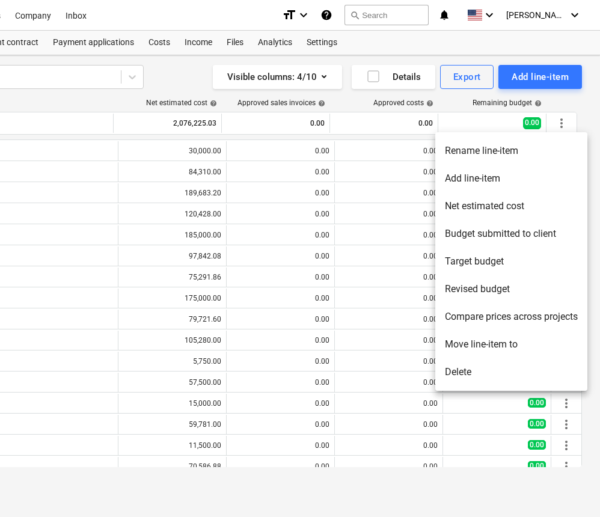
click at [584, 43] on div at bounding box center [300, 258] width 600 height 517
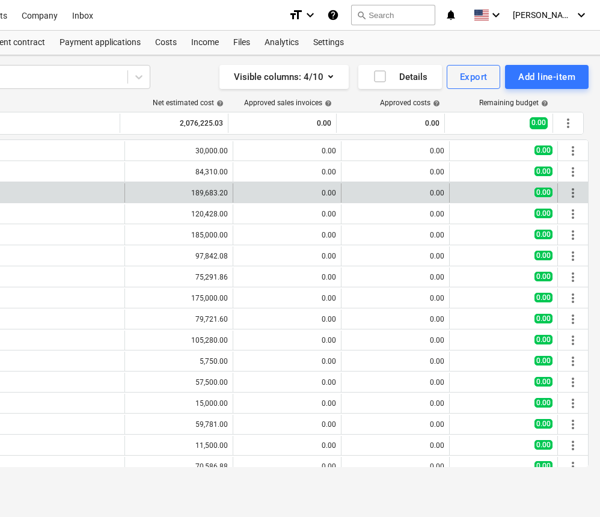
scroll to position [0, 218]
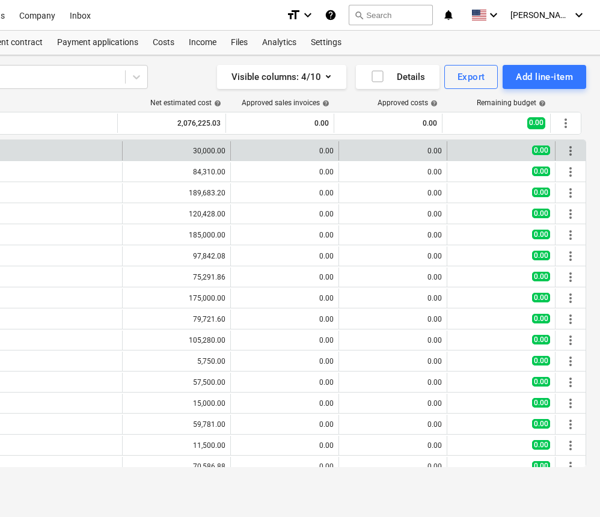
click at [305, 155] on div "0.00" at bounding box center [285, 150] width 98 height 19
click at [328, 150] on div "0.00" at bounding box center [285, 151] width 98 height 8
click at [330, 150] on div "0.00" at bounding box center [285, 150] width 108 height 19
click at [327, 151] on div "0.00" at bounding box center [285, 151] width 98 height 8
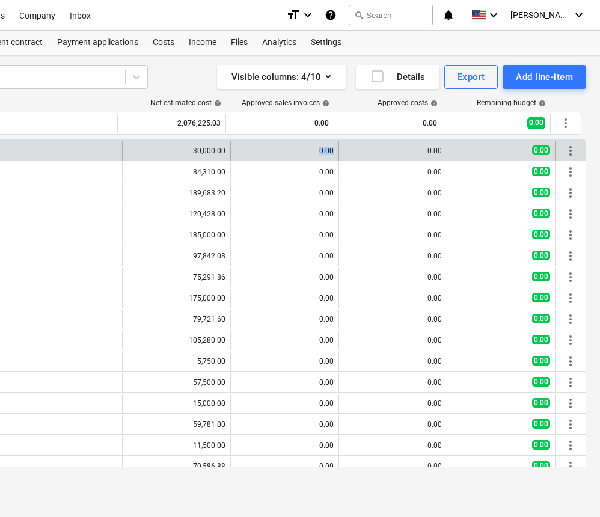
click at [327, 151] on div "0.00" at bounding box center [285, 151] width 98 height 8
click at [439, 148] on div "0.00" at bounding box center [393, 150] width 108 height 19
click at [433, 148] on div "0.00" at bounding box center [393, 151] width 98 height 8
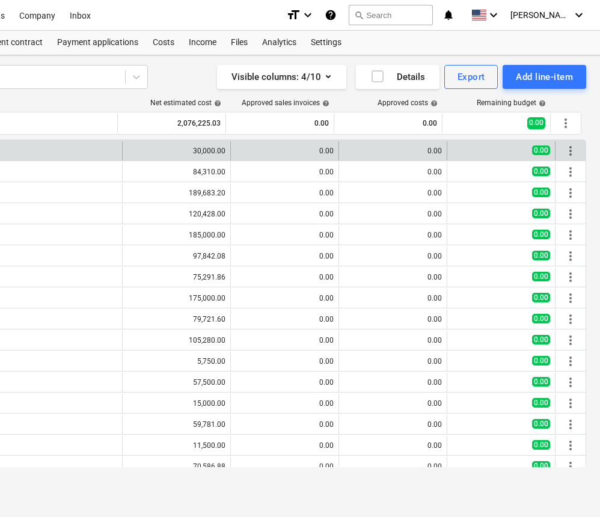
click at [538, 148] on span "0.00" at bounding box center [541, 150] width 18 height 10
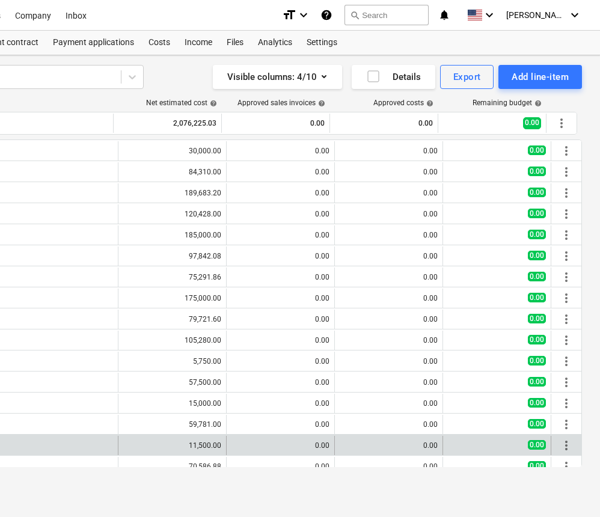
scroll to position [0, 222]
